Goal: Find specific page/section: Find specific page/section

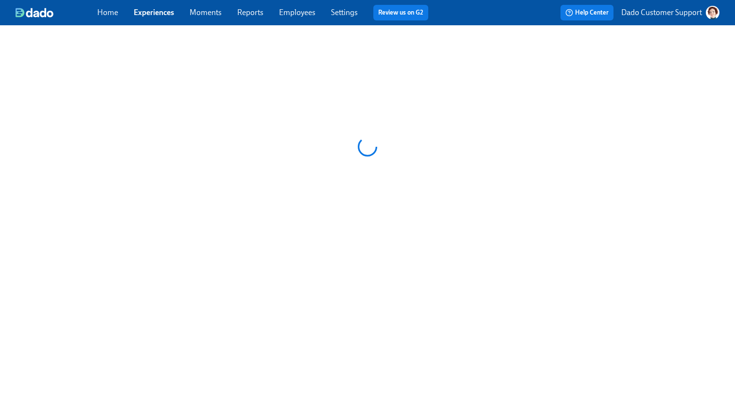
click at [307, 7] on div "Home Experiences Moments Reports Employees Settings Review us on G2" at bounding box center [266, 13] width 339 height 16
click at [303, 8] on link "Employees" at bounding box center [297, 12] width 36 height 9
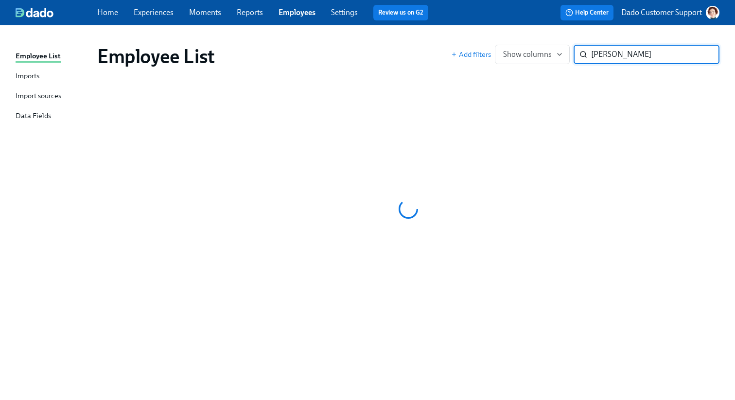
type input "jared ai"
click at [145, 14] on link "Experiences" at bounding box center [154, 12] width 40 height 9
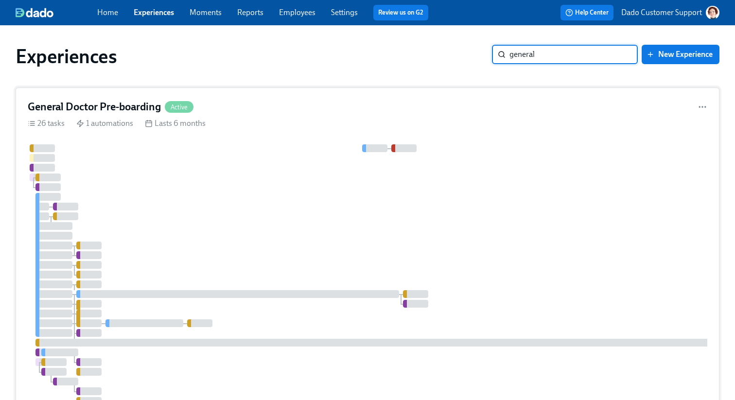
type input "general"
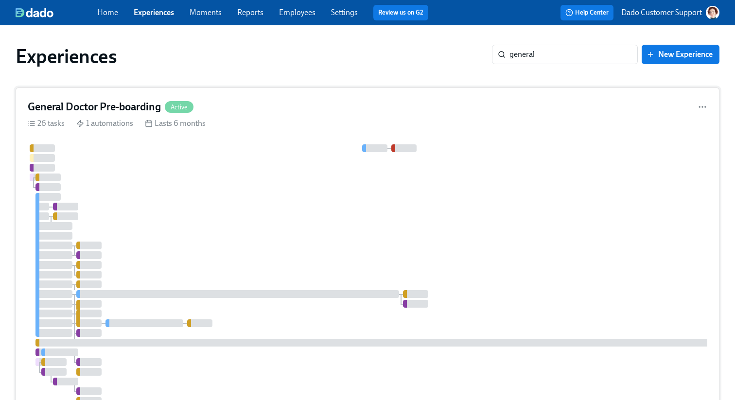
click at [328, 96] on div "General Doctor Pre-boarding Active 26 tasks 1 automations Lasts 6 months" at bounding box center [368, 270] width 704 height 365
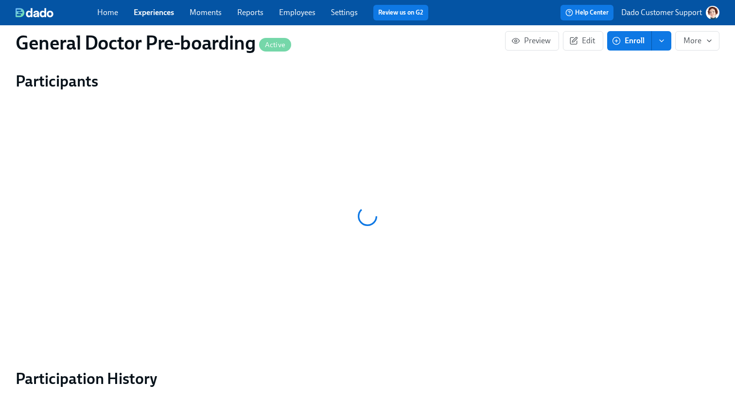
scroll to position [1376, 0]
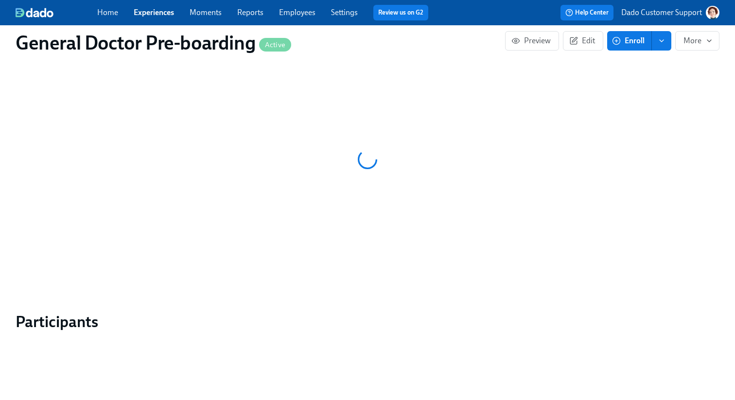
scroll to position [1129, 0]
